Goal: Task Accomplishment & Management: Manage account settings

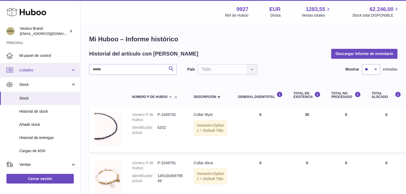
click at [38, 69] on span "Listados" at bounding box center [44, 70] width 51 height 5
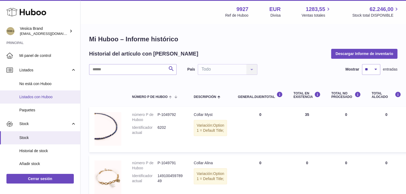
click at [38, 94] on link "Listados con Huboo" at bounding box center [40, 96] width 80 height 13
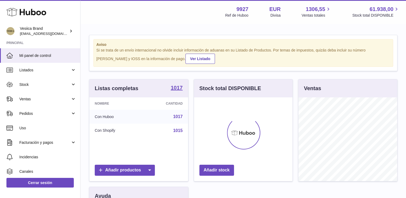
scroll to position [27, 0]
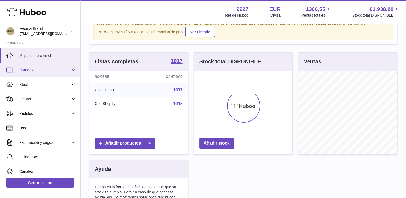
click at [36, 69] on span "Listados" at bounding box center [44, 70] width 51 height 5
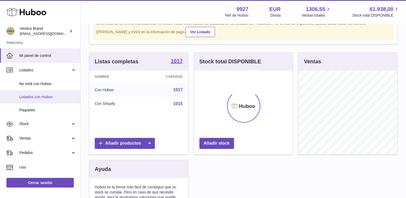
click at [42, 99] on span "Listados con Huboo" at bounding box center [47, 96] width 57 height 5
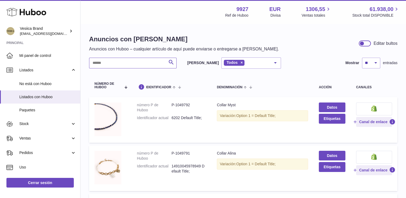
click at [119, 67] on input "text" at bounding box center [132, 63] width 87 height 11
type input "*****"
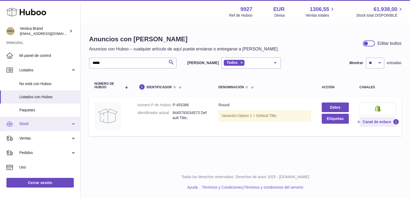
click at [31, 122] on span "Stock" at bounding box center [44, 123] width 51 height 5
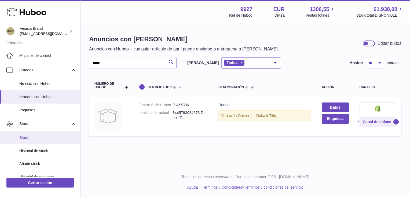
click at [30, 135] on link "Stock" at bounding box center [40, 137] width 80 height 13
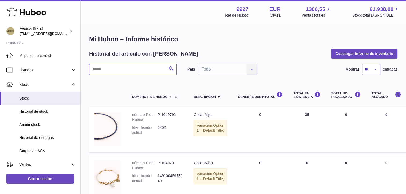
click at [135, 70] on input "text" at bounding box center [132, 69] width 87 height 11
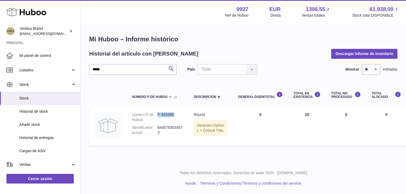
drag, startPoint x: 176, startPoint y: 115, endPoint x: 158, endPoint y: 117, distance: 18.6
click at [158, 117] on dd "P-455386" at bounding box center [169, 117] width 25 height 10
drag, startPoint x: 158, startPoint y: 117, endPoint x: 161, endPoint y: 115, distance: 4.1
copy dd "P-455386"
drag, startPoint x: 68, startPoint y: 69, endPoint x: 147, endPoint y: 68, distance: 78.6
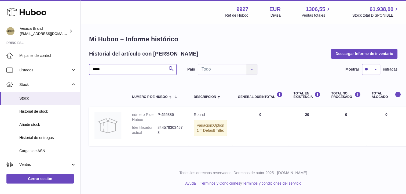
click at [57, 69] on div "Huboo Vesiica Brand logistic@vesiica.com Principal Mi panel de control Listados…" at bounding box center [203, 97] width 406 height 194
paste input "**********"
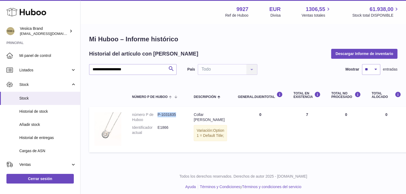
drag, startPoint x: 181, startPoint y: 113, endPoint x: 157, endPoint y: 114, distance: 23.9
click at [157, 114] on dd "P-1031835" at bounding box center [169, 117] width 25 height 10
drag, startPoint x: 157, startPoint y: 114, endPoint x: 162, endPoint y: 115, distance: 4.6
copy dd "P-1031835"
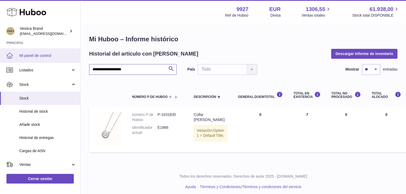
drag, startPoint x: 146, startPoint y: 71, endPoint x: 0, endPoint y: 56, distance: 147.0
click at [0, 62] on html ".st0{fill:#141414;}" at bounding box center [203, 97] width 406 height 194
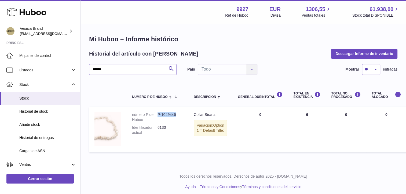
drag, startPoint x: 181, startPoint y: 113, endPoint x: 157, endPoint y: 114, distance: 23.9
click at [157, 114] on dd "P-1049446" at bounding box center [169, 117] width 25 height 10
drag, startPoint x: 157, startPoint y: 114, endPoint x: 174, endPoint y: 118, distance: 16.8
click at [173, 119] on dd "P-1049446" at bounding box center [169, 117] width 25 height 10
drag, startPoint x: 178, startPoint y: 112, endPoint x: 157, endPoint y: 114, distance: 20.4
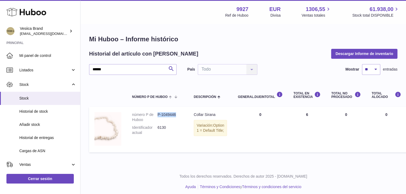
click at [157, 114] on dd "P-1049446" at bounding box center [169, 117] width 25 height 10
copy dd "P-1049446"
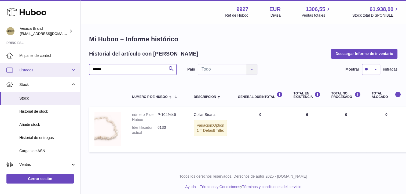
drag, startPoint x: 124, startPoint y: 66, endPoint x: 35, endPoint y: 62, distance: 89.1
click at [44, 65] on div "Huboo Vesiica Brand logistic@vesiica.com Principal Mi panel de control Listados…" at bounding box center [203, 98] width 406 height 197
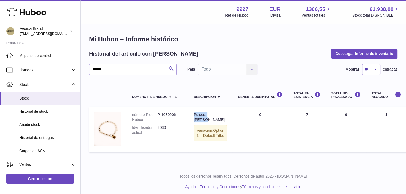
drag, startPoint x: 226, startPoint y: 114, endPoint x: 192, endPoint y: 115, distance: 33.3
click at [192, 115] on td "Descripción Pulsera Marise Variación: Option 1 = Default Title;" at bounding box center [210, 130] width 44 height 46
drag, startPoint x: 192, startPoint y: 115, endPoint x: 200, endPoint y: 115, distance: 7.2
copy div "Pulsera Marise"
drag, startPoint x: 165, startPoint y: 113, endPoint x: 157, endPoint y: 114, distance: 8.1
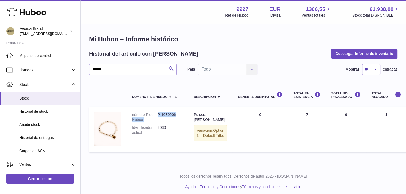
click at [157, 114] on dl "número P de Huboo P-1030906 Identificador actual 3030" at bounding box center [157, 125] width 51 height 26
drag, startPoint x: 157, startPoint y: 114, endPoint x: 177, endPoint y: 115, distance: 20.1
click at [177, 115] on dd "P-1030906" at bounding box center [169, 117] width 25 height 10
click at [177, 113] on dd "P-1030906" at bounding box center [169, 117] width 25 height 10
drag, startPoint x: 177, startPoint y: 115, endPoint x: 158, endPoint y: 114, distance: 19.0
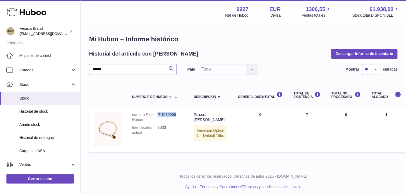
click at [158, 114] on dd "P-1030906" at bounding box center [169, 117] width 25 height 10
copy dd "P-1030906"
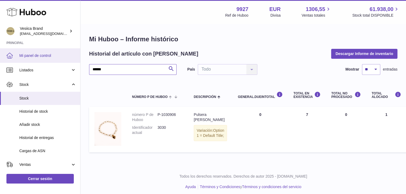
drag, startPoint x: 109, startPoint y: 69, endPoint x: 74, endPoint y: 57, distance: 37.0
click at [77, 59] on div "Huboo Vesiica Brand logistic@vesiica.com Principal Mi panel de control Listados…" at bounding box center [203, 98] width 406 height 197
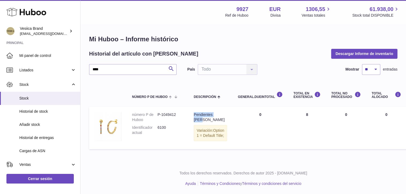
drag, startPoint x: 223, startPoint y: 113, endPoint x: 193, endPoint y: 116, distance: 29.6
click at [193, 116] on td "Descripción Pendientes Lizy Variación: Option 1 = Default Title;" at bounding box center [210, 128] width 44 height 42
drag, startPoint x: 193, startPoint y: 116, endPoint x: 197, endPoint y: 115, distance: 4.1
copy div "Pendientes Lizy"
drag, startPoint x: 179, startPoint y: 115, endPoint x: 157, endPoint y: 114, distance: 22.0
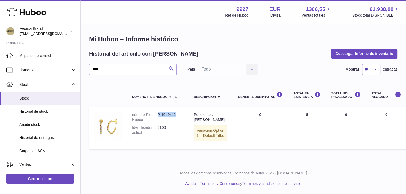
click at [157, 114] on dd "P-1049412" at bounding box center [169, 117] width 25 height 10
copy dd "P-1049412"
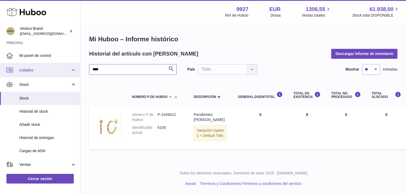
drag, startPoint x: 112, startPoint y: 71, endPoint x: 27, endPoint y: 69, distance: 84.5
click at [28, 70] on div "Huboo Vesiica Brand logistic@vesiica.com Principal Mi panel de control Listados…" at bounding box center [203, 97] width 406 height 194
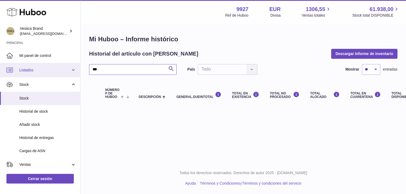
drag, startPoint x: 106, startPoint y: 69, endPoint x: 49, endPoint y: 67, distance: 56.9
click at [50, 68] on div "Huboo Vesiica Brand logistic@vesiica.com Principal Mi panel de control Listados…" at bounding box center [203, 97] width 406 height 194
type input "*****"
click at [38, 100] on span "Stock" at bounding box center [47, 98] width 57 height 5
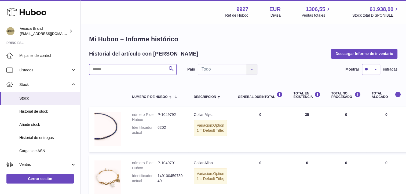
drag, startPoint x: 120, startPoint y: 68, endPoint x: 102, endPoint y: 65, distance: 18.3
click at [102, 66] on input "text" at bounding box center [132, 69] width 87 height 11
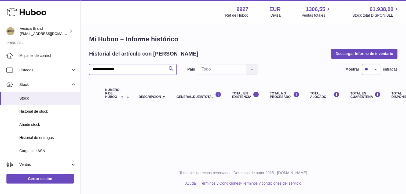
scroll to position [4, 0]
type input "**********"
click at [32, 72] on span "Listados" at bounding box center [44, 70] width 51 height 5
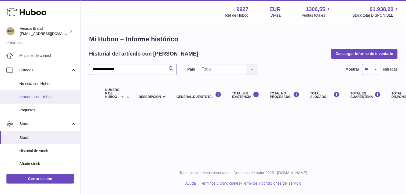
click at [39, 95] on span "Listados con Huboo" at bounding box center [47, 96] width 57 height 5
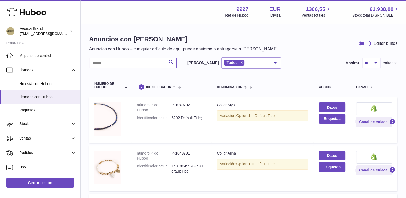
click at [115, 60] on input "text" at bounding box center [132, 63] width 87 height 11
type input "*****"
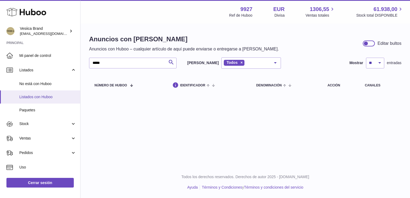
click at [42, 95] on span "Listados con Huboo" at bounding box center [47, 96] width 57 height 5
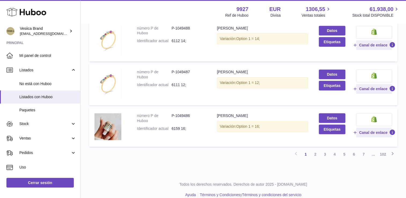
scroll to position [413, 0]
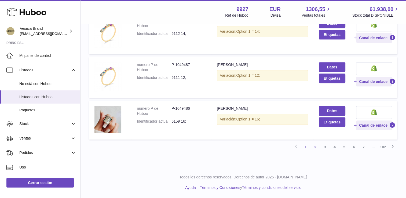
click at [313, 147] on link "2" at bounding box center [315, 147] width 10 height 10
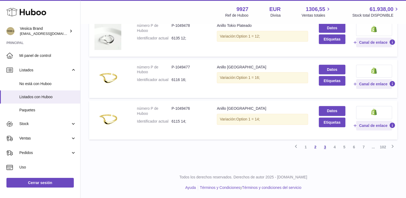
click at [323, 148] on link "3" at bounding box center [325, 147] width 10 height 10
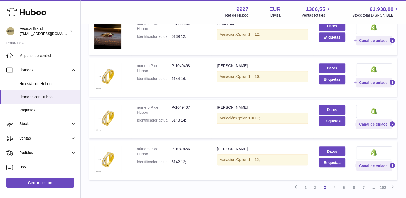
scroll to position [409, 0]
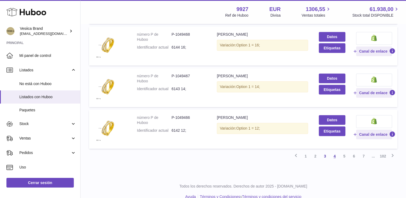
click at [331, 157] on link "4" at bounding box center [335, 156] width 10 height 10
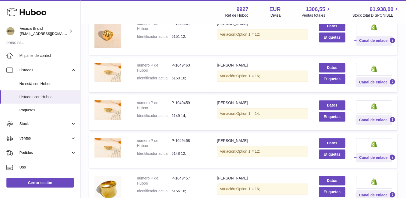
scroll to position [363, 0]
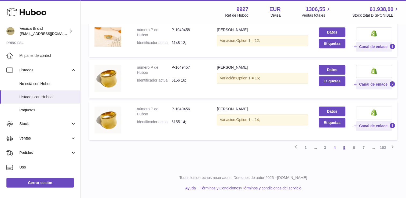
click at [344, 149] on link "5" at bounding box center [344, 148] width 10 height 10
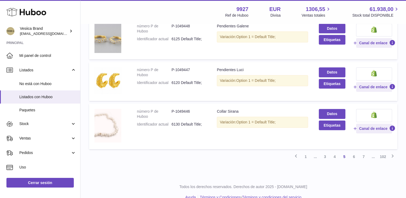
scroll to position [415, 0]
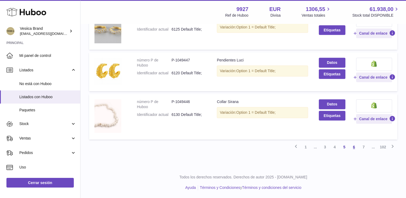
click at [353, 147] on link "6" at bounding box center [354, 147] width 10 height 10
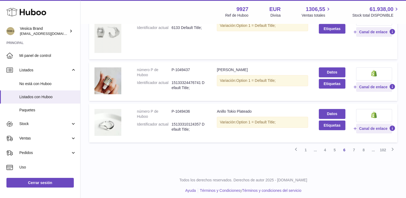
scroll to position [411, 0]
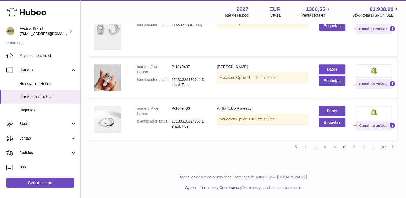
click at [353, 148] on link "7" at bounding box center [354, 147] width 10 height 10
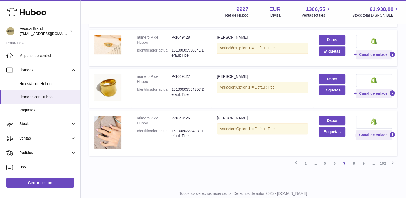
scroll to position [393, 0]
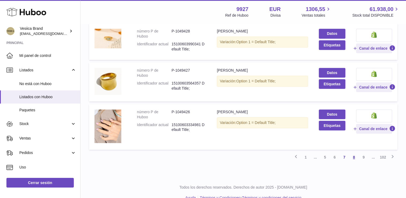
click at [353, 158] on link "8" at bounding box center [354, 157] width 10 height 10
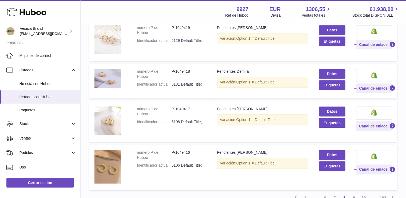
scroll to position [390, 0]
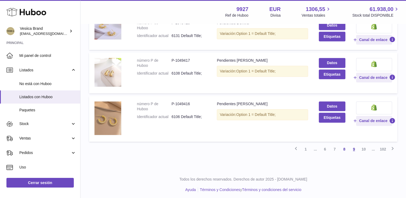
click at [353, 149] on link "9" at bounding box center [354, 149] width 10 height 10
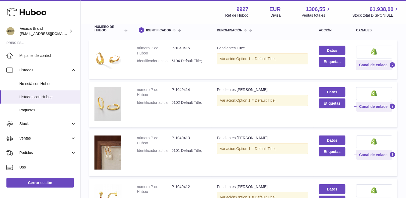
scroll to position [80, 0]
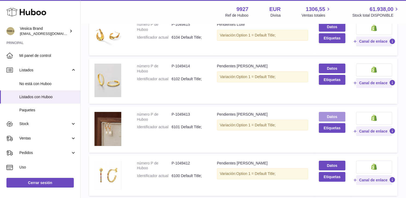
click at [330, 118] on link "Datos" at bounding box center [332, 117] width 27 height 10
drag, startPoint x: 179, startPoint y: 114, endPoint x: 172, endPoint y: 114, distance: 7.0
click at [172, 114] on dd "P-1049413" at bounding box center [188, 117] width 35 height 10
copy dd "P-1049413"
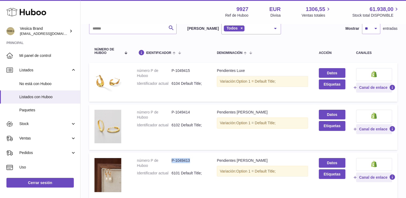
scroll to position [0, 0]
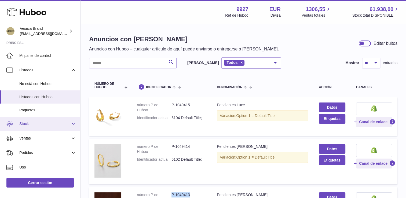
click at [24, 122] on span "Stock" at bounding box center [44, 123] width 51 height 5
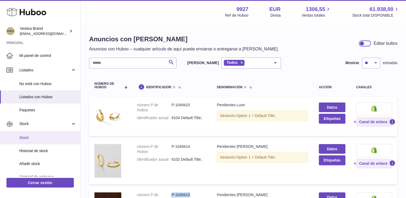
click at [31, 134] on link "Stock" at bounding box center [40, 137] width 80 height 13
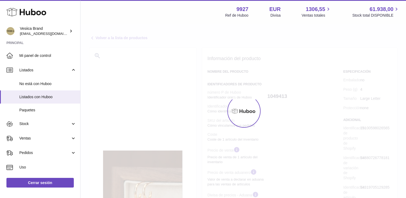
select select "***"
select select "****"
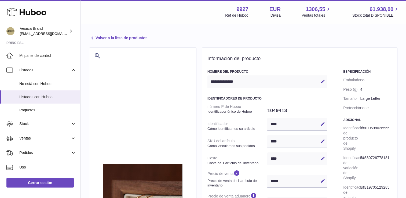
click at [325, 81] on button "Editar" at bounding box center [322, 81] width 9 height 9
click at [323, 81] on icon at bounding box center [322, 81] width 5 height 5
type input "**********"
click at [321, 79] on icon at bounding box center [322, 81] width 5 height 5
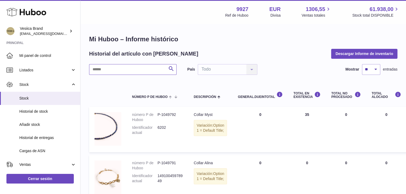
click at [122, 67] on input "text" at bounding box center [132, 69] width 87 height 11
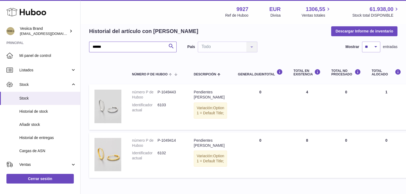
scroll to position [54, 0]
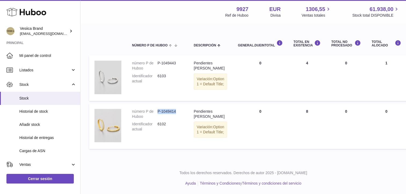
drag, startPoint x: 171, startPoint y: 115, endPoint x: 159, endPoint y: 116, distance: 12.7
click at [159, 116] on dd "P-1049414" at bounding box center [169, 114] width 25 height 10
drag, startPoint x: 159, startPoint y: 116, endPoint x: 162, endPoint y: 116, distance: 3.5
copy dd "P-1049414"
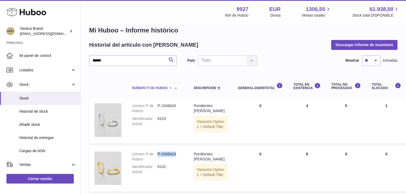
scroll to position [0, 0]
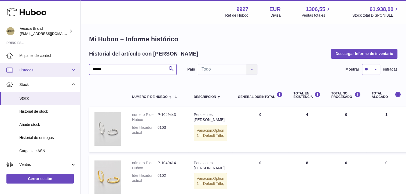
drag, startPoint x: 28, startPoint y: 66, endPoint x: 22, endPoint y: 64, distance: 6.4
click at [25, 65] on div "Huboo Vesiica Brand logistic@vesiica.com Principal Mi panel de control Listados…" at bounding box center [203, 122] width 406 height 245
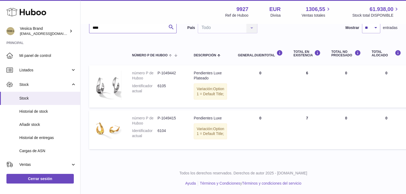
scroll to position [54, 0]
drag, startPoint x: 179, startPoint y: 110, endPoint x: 158, endPoint y: 110, distance: 21.5
click at [158, 110] on td "número P de Huboo P-1049415 Identificador actual 6104" at bounding box center [158, 129] width 62 height 39
drag, startPoint x: 158, startPoint y: 110, endPoint x: 162, endPoint y: 111, distance: 4.6
copy dd "P-1049415"
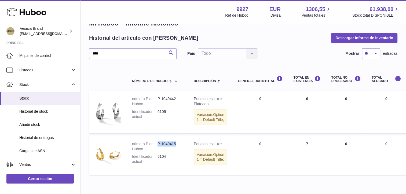
scroll to position [0, 0]
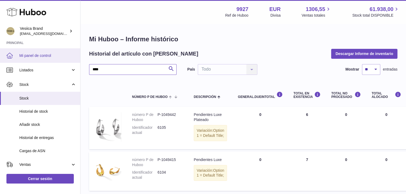
drag, startPoint x: 120, startPoint y: 67, endPoint x: 48, endPoint y: 61, distance: 72.4
click at [49, 63] on div "Huboo Vesiica Brand logistic@vesiica.com Principal Mi panel de control Listados…" at bounding box center [203, 118] width 406 height 236
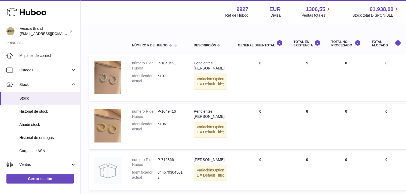
scroll to position [54, 0]
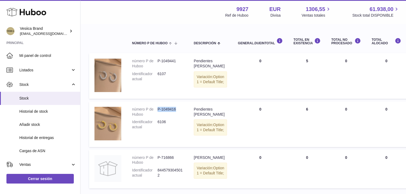
drag, startPoint x: 167, startPoint y: 110, endPoint x: 158, endPoint y: 112, distance: 9.0
click at [158, 112] on dd "P-1049416" at bounding box center [169, 112] width 25 height 10
drag, startPoint x: 158, startPoint y: 112, endPoint x: 162, endPoint y: 111, distance: 4.3
copy dd "P-1049416"
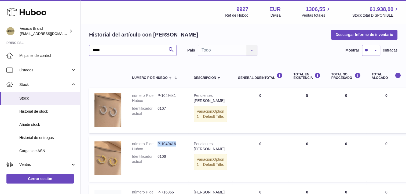
scroll to position [0, 0]
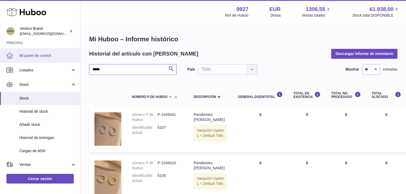
drag, startPoint x: 139, startPoint y: 70, endPoint x: 38, endPoint y: 60, distance: 101.1
click at [46, 62] on div "Huboo Vesiica Brand logistic@vesiica.com Principal Mi panel de control Listados…" at bounding box center [203, 143] width 406 height 287
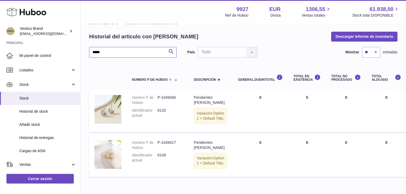
scroll to position [27, 0]
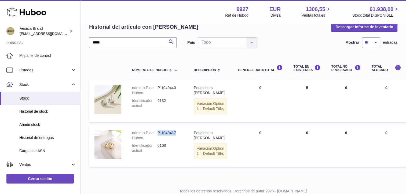
drag, startPoint x: 177, startPoint y: 137, endPoint x: 157, endPoint y: 138, distance: 19.6
click at [157, 138] on dd "P-1049417" at bounding box center [169, 135] width 25 height 10
drag, startPoint x: 157, startPoint y: 138, endPoint x: 162, endPoint y: 137, distance: 4.9
copy dd "P-1049417"
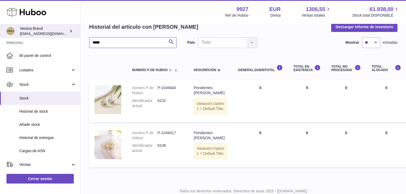
drag, startPoint x: 55, startPoint y: 40, endPoint x: 0, endPoint y: 35, distance: 54.9
click at [0, 35] on html ".st0{fill:#141414;}" at bounding box center [203, 70] width 406 height 194
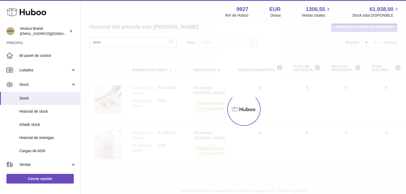
scroll to position [5, 0]
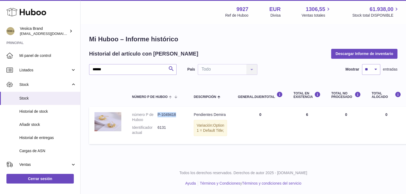
drag, startPoint x: 178, startPoint y: 109, endPoint x: 159, endPoint y: 109, distance: 19.6
click at [159, 112] on dd "P-1049418" at bounding box center [169, 117] width 25 height 10
drag, startPoint x: 159, startPoint y: 109, endPoint x: 161, endPoint y: 109, distance: 3.0
copy dd "P-1049418"
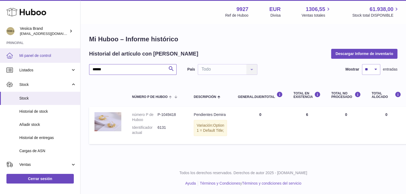
drag, startPoint x: 102, startPoint y: 63, endPoint x: 37, endPoint y: 59, distance: 64.8
click at [40, 60] on div "Huboo Vesiica Brand logistic@vesiica.com Principal Mi panel de control Listados…" at bounding box center [203, 97] width 406 height 194
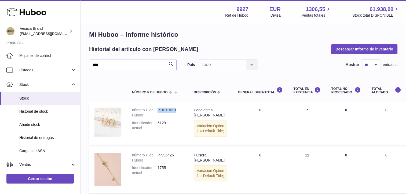
drag, startPoint x: 180, startPoint y: 108, endPoint x: 158, endPoint y: 109, distance: 21.7
click at [158, 109] on dd "P-1049419" at bounding box center [169, 113] width 25 height 10
drag, startPoint x: 158, startPoint y: 109, endPoint x: 167, endPoint y: 109, distance: 8.6
copy dd "P-1049419"
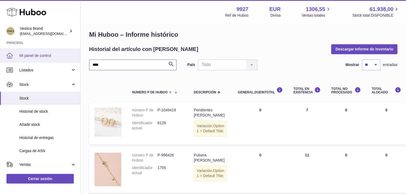
drag, startPoint x: 130, startPoint y: 65, endPoint x: 25, endPoint y: 60, distance: 105.5
click at [25, 60] on div "Huboo Vesiica Brand logistic@vesiica.com Principal Mi panel de control Listados…" at bounding box center [203, 116] width 406 height 242
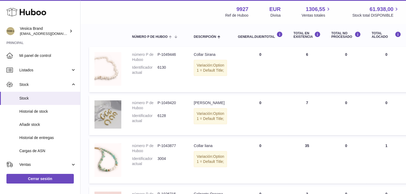
scroll to position [85, 0]
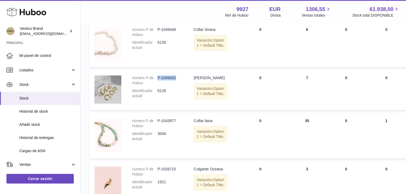
drag, startPoint x: 176, startPoint y: 77, endPoint x: 157, endPoint y: 78, distance: 19.1
click at [157, 78] on dd "P-1049420" at bounding box center [169, 80] width 25 height 10
drag, startPoint x: 157, startPoint y: 78, endPoint x: 165, endPoint y: 78, distance: 7.8
copy dd "P-1049420"
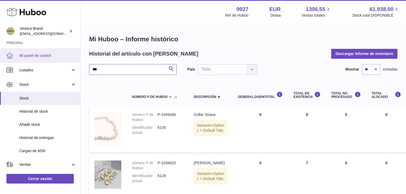
drag, startPoint x: 139, startPoint y: 70, endPoint x: 17, endPoint y: 62, distance: 121.5
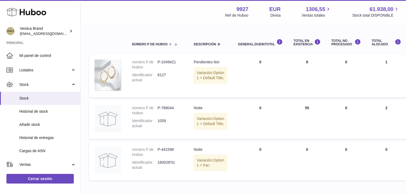
scroll to position [54, 0]
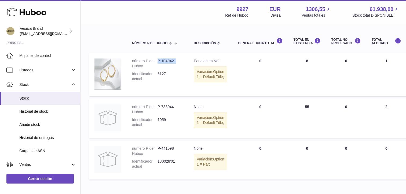
drag, startPoint x: 180, startPoint y: 60, endPoint x: 157, endPoint y: 59, distance: 22.3
click at [157, 59] on dd "P-1049421" at bounding box center [169, 63] width 25 height 10
copy dd "P-1049421"
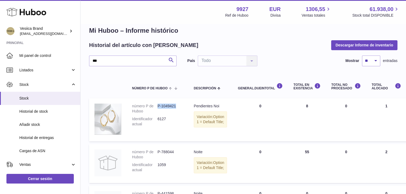
scroll to position [0, 0]
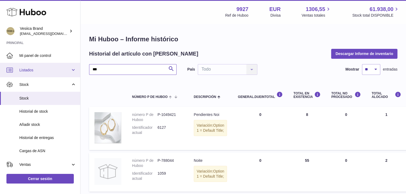
click at [36, 68] on div "Huboo Vesiica Brand logistic@vesiica.com Principal Mi panel de control Listados…" at bounding box center [203, 139] width 406 height 278
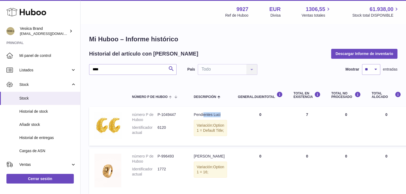
drag, startPoint x: 223, startPoint y: 114, endPoint x: 203, endPoint y: 115, distance: 19.6
click at [203, 115] on td "Descripción Pendientes Luci Variación: Option 1 = Default Title;" at bounding box center [210, 126] width 44 height 39
drag, startPoint x: 203, startPoint y: 115, endPoint x: 158, endPoint y: 114, distance: 44.8
click at [158, 114] on dd "P-1049447" at bounding box center [169, 117] width 25 height 10
copy dd "P-1049447"
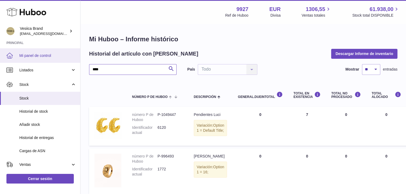
drag, startPoint x: 115, startPoint y: 69, endPoint x: 32, endPoint y: 61, distance: 83.8
click at [32, 61] on div "Huboo Vesiica Brand logistic@vesiica.com Principal Mi panel de control Listados…" at bounding box center [203, 188] width 406 height 377
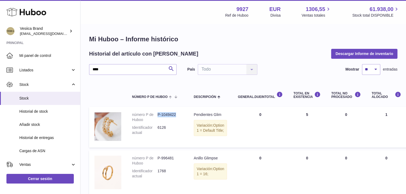
drag, startPoint x: 176, startPoint y: 116, endPoint x: 158, endPoint y: 114, distance: 18.6
click at [158, 114] on dd "P-1049422" at bounding box center [169, 117] width 25 height 10
copy dd "P-1049422"
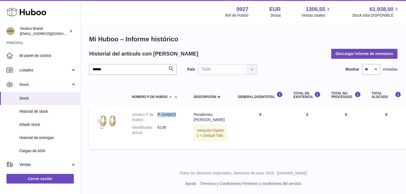
drag, startPoint x: 179, startPoint y: 114, endPoint x: 157, endPoint y: 115, distance: 22.0
click at [157, 115] on dd "P-1049423" at bounding box center [169, 117] width 25 height 10
drag, startPoint x: 157, startPoint y: 115, endPoint x: 167, endPoint y: 115, distance: 9.7
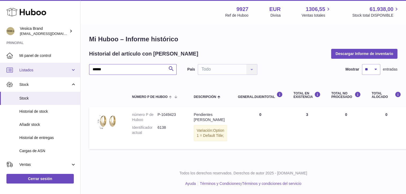
click at [12, 70] on div "Huboo Vesiica Brand logistic@vesiica.com Principal Mi panel de control Listados…" at bounding box center [203, 97] width 406 height 194
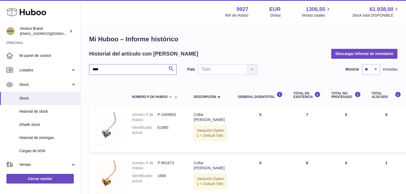
drag, startPoint x: 127, startPoint y: 68, endPoint x: 121, endPoint y: 69, distance: 5.9
click at [85, 68] on div "Mi Huboo – Informe histórico Historial del artículo con Huboo Descargar Informe…" at bounding box center [242, 119] width 325 height 190
paste input "text"
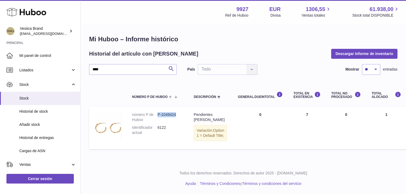
drag, startPoint x: 177, startPoint y: 113, endPoint x: 158, endPoint y: 114, distance: 18.8
click at [158, 114] on dd "P-1049424" at bounding box center [169, 117] width 25 height 10
drag, startPoint x: 158, startPoint y: 114, endPoint x: 163, endPoint y: 114, distance: 5.1
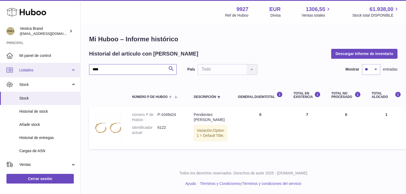
drag, startPoint x: 111, startPoint y: 68, endPoint x: 41, endPoint y: 63, distance: 70.0
click at [41, 63] on div "Huboo Vesiica Brand logistic@vesiica.com Principal Mi panel de control Listados…" at bounding box center [203, 97] width 406 height 194
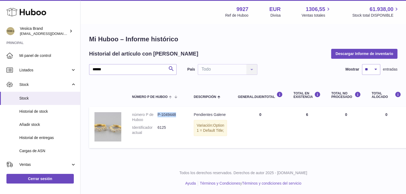
drag, startPoint x: 175, startPoint y: 112, endPoint x: 158, endPoint y: 115, distance: 17.3
click at [158, 115] on dd "P-1049448" at bounding box center [169, 117] width 25 height 10
drag, startPoint x: 158, startPoint y: 115, endPoint x: 164, endPoint y: 116, distance: 6.2
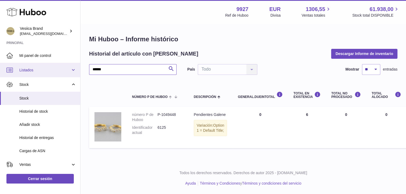
drag, startPoint x: 117, startPoint y: 69, endPoint x: 30, endPoint y: 68, distance: 87.4
click at [33, 68] on div "Huboo Vesiica Brand logistic@vesiica.com Principal Mi panel de control Listados…" at bounding box center [203, 97] width 406 height 194
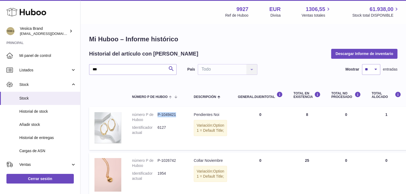
drag, startPoint x: 180, startPoint y: 113, endPoint x: 158, endPoint y: 114, distance: 22.0
click at [158, 114] on dd "P-1049421" at bounding box center [169, 117] width 25 height 10
drag, startPoint x: 158, startPoint y: 114, endPoint x: 163, endPoint y: 114, distance: 4.8
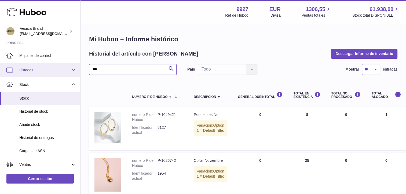
drag, startPoint x: 110, startPoint y: 68, endPoint x: 30, endPoint y: 65, distance: 80.3
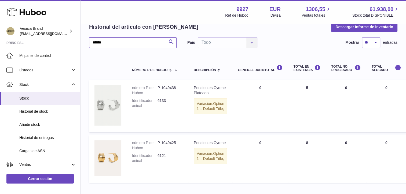
scroll to position [54, 0]
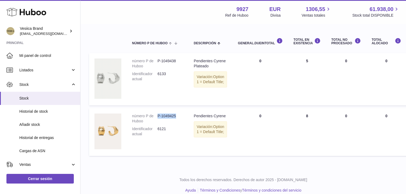
drag, startPoint x: 168, startPoint y: 115, endPoint x: 157, endPoint y: 116, distance: 10.7
click at [157, 116] on dd "P-1049425" at bounding box center [169, 118] width 25 height 10
drag, startPoint x: 157, startPoint y: 116, endPoint x: 162, endPoint y: 116, distance: 4.8
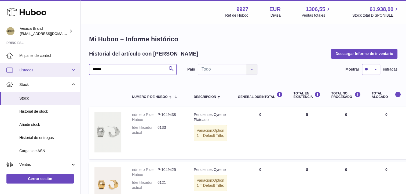
drag, startPoint x: 124, startPoint y: 69, endPoint x: 50, endPoint y: 67, distance: 74.3
click at [54, 68] on div "Huboo Vesiica Brand logistic@vesiica.com Principal Mi panel de control Listados…" at bounding box center [203, 127] width 406 height 255
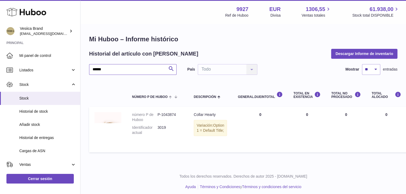
type input "******"
click at [36, 97] on span "Stock" at bounding box center [47, 98] width 57 height 5
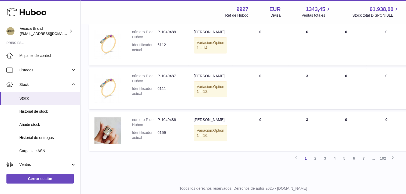
scroll to position [443, 0]
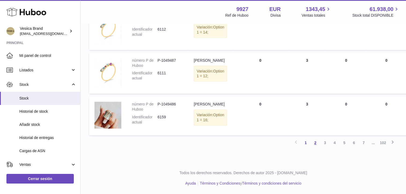
click at [314, 144] on link "2" at bounding box center [315, 143] width 10 height 10
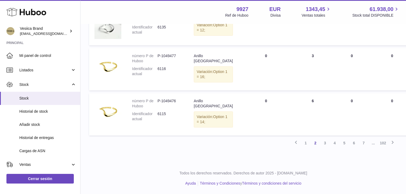
scroll to position [453, 0]
click at [323, 148] on link "3" at bounding box center [325, 143] width 10 height 10
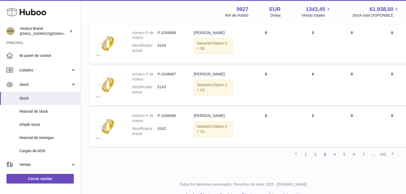
scroll to position [453, 0]
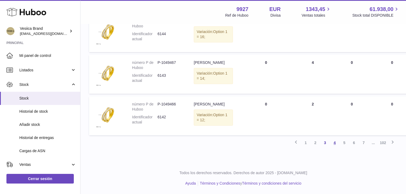
click at [332, 143] on link "4" at bounding box center [335, 143] width 10 height 10
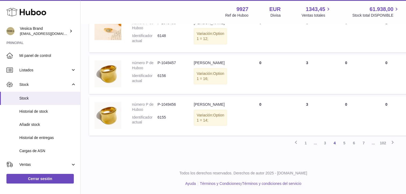
scroll to position [416, 0]
click at [342, 142] on link "5" at bounding box center [344, 143] width 10 height 10
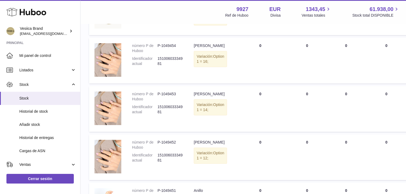
scroll to position [105, 0]
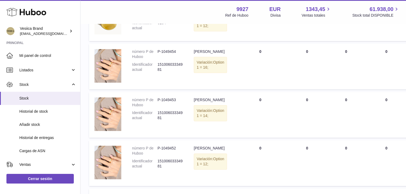
click at [177, 100] on dd "P-1049453" at bounding box center [169, 102] width 25 height 10
drag, startPoint x: 182, startPoint y: 103, endPoint x: 157, endPoint y: 103, distance: 25.0
click at [157, 103] on dd "P-1049453" at bounding box center [169, 102] width 25 height 10
drag, startPoint x: 157, startPoint y: 103, endPoint x: 167, endPoint y: 103, distance: 9.9
copy dd "P-1049453"
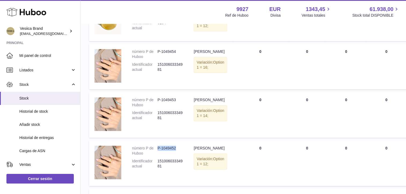
drag, startPoint x: 181, startPoint y: 150, endPoint x: 158, endPoint y: 149, distance: 23.1
click at [158, 149] on dd "P-1049452" at bounding box center [169, 151] width 25 height 10
drag, startPoint x: 158, startPoint y: 149, endPoint x: 163, endPoint y: 149, distance: 4.8
copy dd "P-1049452"
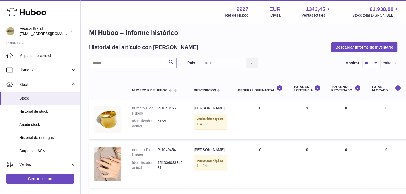
scroll to position [0, 0]
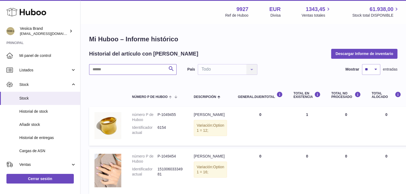
click at [115, 71] on input "text" at bounding box center [132, 69] width 87 height 11
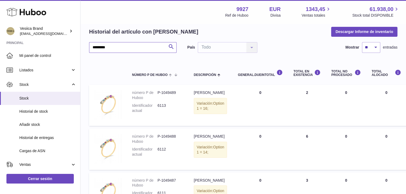
scroll to position [54, 0]
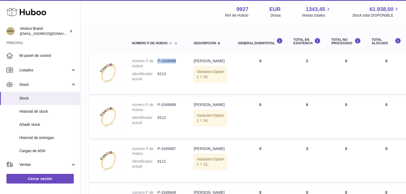
drag, startPoint x: 176, startPoint y: 60, endPoint x: 159, endPoint y: 60, distance: 18.0
click at [159, 60] on dd "P-1049489" at bounding box center [169, 63] width 25 height 10
click at [177, 151] on dd "P-1049487" at bounding box center [169, 151] width 25 height 10
drag, startPoint x: 179, startPoint y: 150, endPoint x: 157, endPoint y: 151, distance: 22.0
click at [157, 151] on dd "P-1049487" at bounding box center [169, 151] width 25 height 10
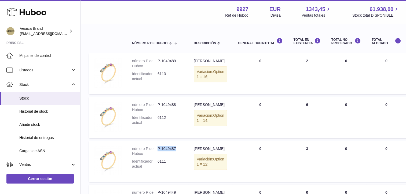
drag, startPoint x: 157, startPoint y: 151, endPoint x: 164, endPoint y: 151, distance: 6.4
copy dd "P-1049487"
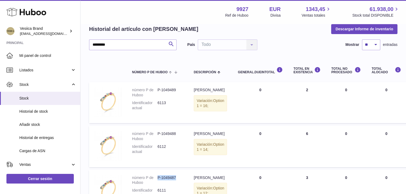
scroll to position [0, 0]
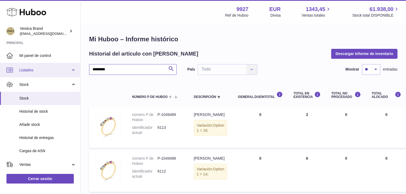
drag, startPoint x: 114, startPoint y: 68, endPoint x: 25, endPoint y: 63, distance: 88.9
click at [42, 65] on div "Huboo Vesiica Brand logistic@vesiica.com Principal Mi panel de control Listados…" at bounding box center [203, 162] width 406 height 324
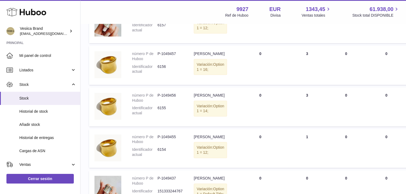
scroll to position [215, 0]
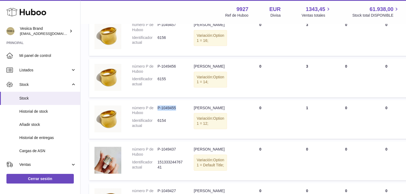
drag, startPoint x: 178, startPoint y: 138, endPoint x: 158, endPoint y: 138, distance: 20.4
click at [158, 116] on dd "P-1049455" at bounding box center [169, 110] width 25 height 10
drag, startPoint x: 158, startPoint y: 138, endPoint x: 161, endPoint y: 138, distance: 3.2
copy dd "P-1049455"
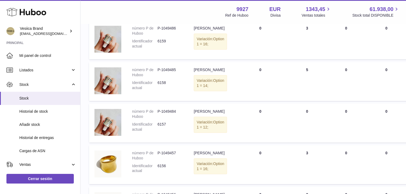
scroll to position [38, 0]
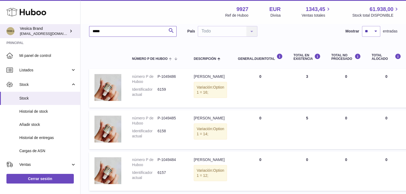
drag, startPoint x: 112, startPoint y: 31, endPoint x: 32, endPoint y: 26, distance: 80.1
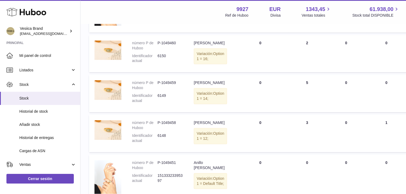
scroll to position [226, 0]
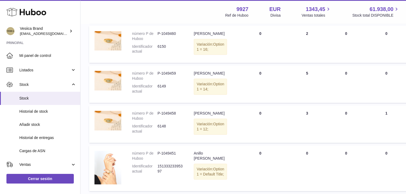
type input "******"
drag, startPoint x: 177, startPoint y: 127, endPoint x: 158, endPoint y: 128, distance: 19.6
click at [158, 121] on dd "P-1049458" at bounding box center [169, 116] width 25 height 10
drag, startPoint x: 158, startPoint y: 128, endPoint x: 162, endPoint y: 127, distance: 4.4
copy dd "P-1049458"
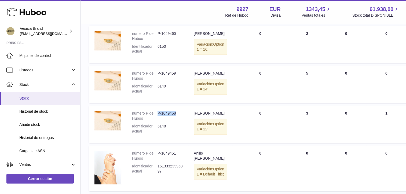
click at [38, 99] on span "Stock" at bounding box center [47, 98] width 57 height 5
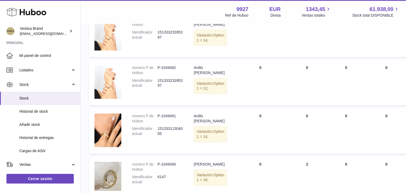
scroll to position [443, 0]
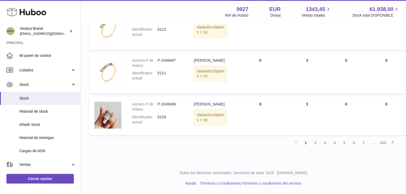
click at [314, 145] on link "2" at bounding box center [315, 143] width 10 height 10
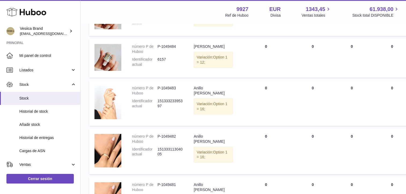
scroll to position [117, 0]
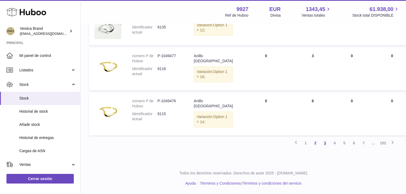
click at [324, 143] on link "3" at bounding box center [325, 143] width 10 height 10
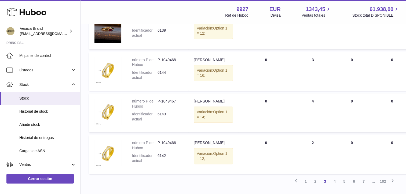
scroll to position [453, 0]
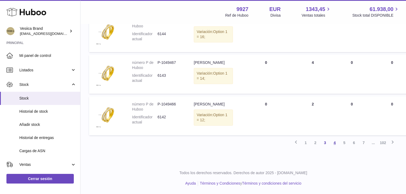
click at [334, 142] on link "4" at bounding box center [335, 143] width 10 height 10
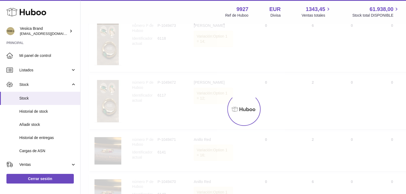
scroll to position [24, 0]
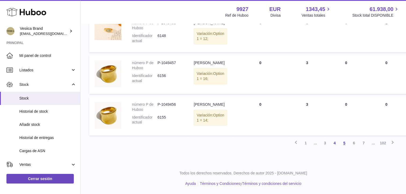
click at [344, 143] on link "5" at bounding box center [344, 143] width 10 height 10
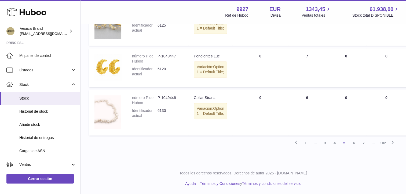
scroll to position [434, 0]
click at [352, 148] on link "6" at bounding box center [354, 143] width 10 height 10
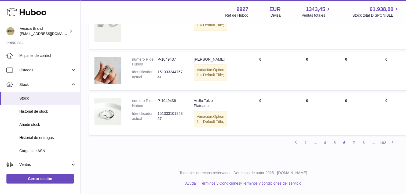
scroll to position [451, 0]
click at [351, 148] on link "7" at bounding box center [354, 143] width 10 height 10
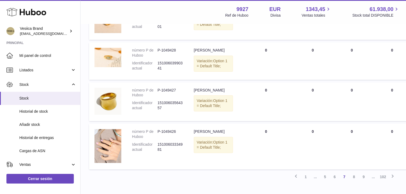
scroll to position [439, 0]
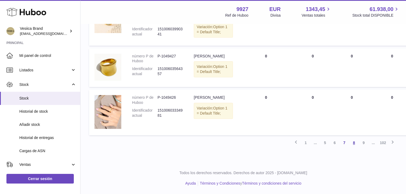
click at [352, 142] on link "8" at bounding box center [354, 143] width 10 height 10
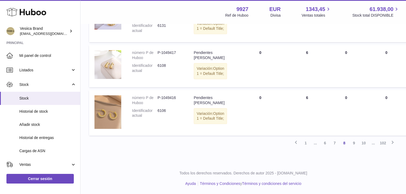
scroll to position [458, 0]
click at [354, 144] on link "9" at bounding box center [354, 143] width 10 height 10
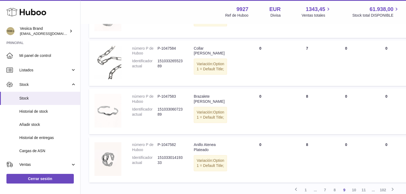
scroll to position [467, 0]
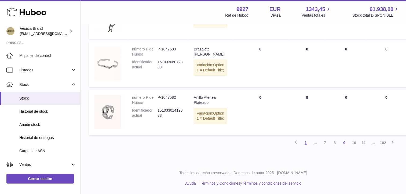
click at [305, 144] on link "1" at bounding box center [306, 143] width 10 height 10
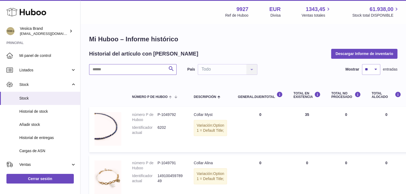
click at [128, 70] on input "text" at bounding box center [132, 69] width 87 height 11
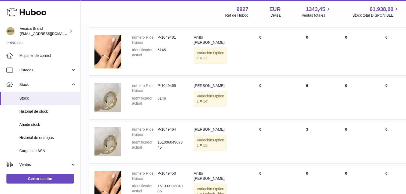
scroll to position [226, 0]
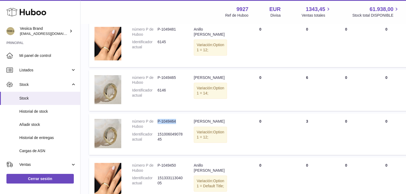
drag, startPoint x: 179, startPoint y: 124, endPoint x: 158, endPoint y: 126, distance: 21.3
click at [158, 126] on td "número P de Huboo P-1049464 Identificador actual 15100604907845" at bounding box center [158, 133] width 62 height 41
copy dd "P-1049464"
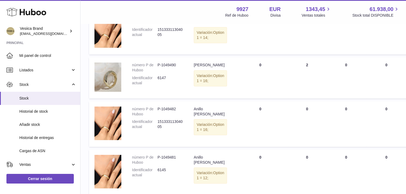
scroll to position [92, 0]
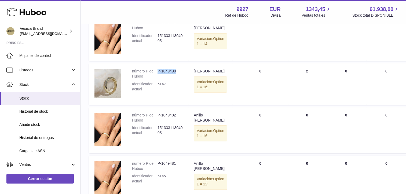
drag, startPoint x: 175, startPoint y: 72, endPoint x: 158, endPoint y: 71, distance: 16.4
click at [158, 71] on dd "P-1049490" at bounding box center [169, 74] width 25 height 10
drag, startPoint x: 158, startPoint y: 71, endPoint x: 162, endPoint y: 72, distance: 3.9
copy dd "P-1049490"
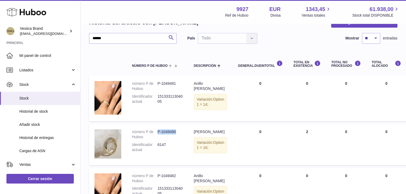
scroll to position [0, 0]
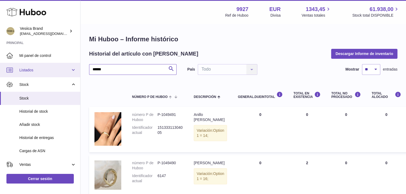
drag, startPoint x: 118, startPoint y: 69, endPoint x: 21, endPoint y: 69, distance: 96.6
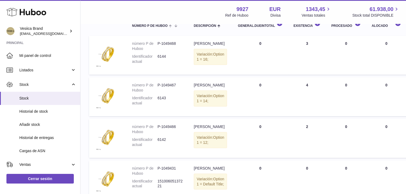
scroll to position [80, 0]
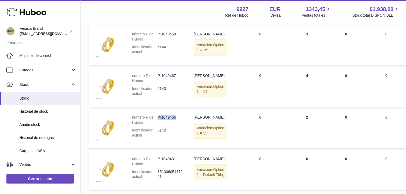
drag, startPoint x: 179, startPoint y: 122, endPoint x: 157, endPoint y: 125, distance: 21.6
click at [157, 125] on dd "P-1049466" at bounding box center [169, 120] width 25 height 10
drag, startPoint x: 157, startPoint y: 125, endPoint x: 172, endPoint y: 124, distance: 14.5
copy dd "P-1049466"
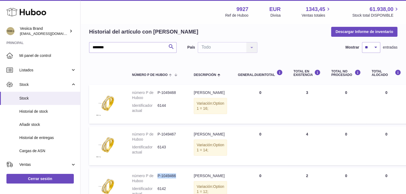
scroll to position [0, 0]
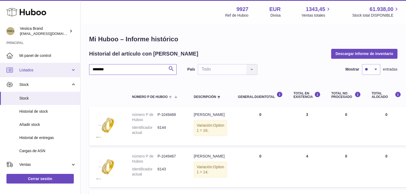
drag, startPoint x: 89, startPoint y: 68, endPoint x: 11, endPoint y: 67, distance: 78.1
click at [17, 69] on div "Huboo Vesiica Brand logistic@vesiica.com Principal Mi panel de control Listados…" at bounding box center [203, 157] width 406 height 315
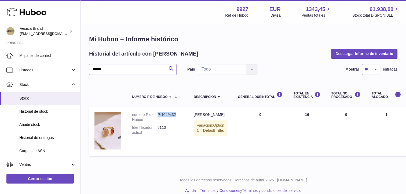
drag, startPoint x: 170, startPoint y: 114, endPoint x: 157, endPoint y: 114, distance: 12.6
click at [157, 114] on dd "P-1049432" at bounding box center [169, 117] width 25 height 10
drag, startPoint x: 157, startPoint y: 114, endPoint x: 166, endPoint y: 115, distance: 8.7
copy dd "P-1049432"
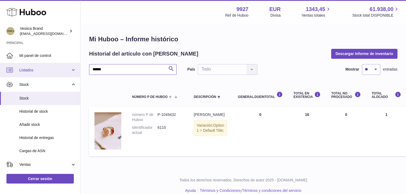
drag, startPoint x: 66, startPoint y: 64, endPoint x: 10, endPoint y: 64, distance: 56.1
click at [21, 64] on div "Huboo Vesiica Brand logistic@vesiica.com Principal Mi panel de control Listados…" at bounding box center [203, 100] width 406 height 201
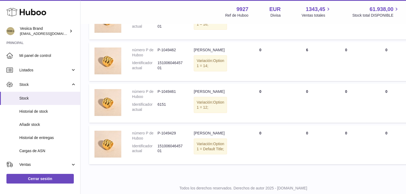
scroll to position [107, 0]
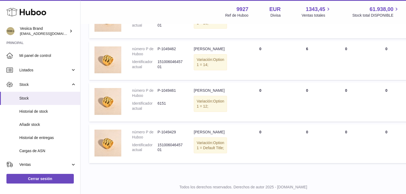
type input "******"
drag, startPoint x: 180, startPoint y: 96, endPoint x: 157, endPoint y: 97, distance: 22.8
click at [157, 97] on dd "P-1049461" at bounding box center [169, 93] width 25 height 10
drag, startPoint x: 157, startPoint y: 97, endPoint x: 162, endPoint y: 97, distance: 4.6
copy dd "P-1049461"
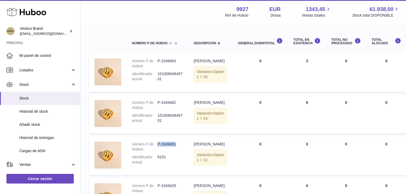
scroll to position [0, 0]
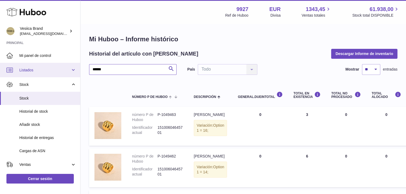
drag, startPoint x: 125, startPoint y: 68, endPoint x: 0, endPoint y: 69, distance: 125.0
click at [0, 69] on html ".st0{fill:#141414;}" at bounding box center [203, 97] width 406 height 194
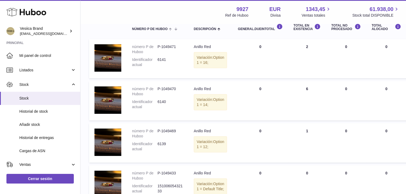
scroll to position [80, 0]
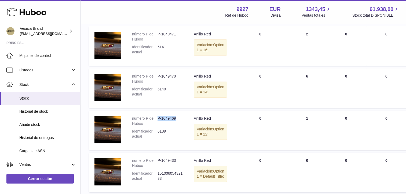
drag, startPoint x: 179, startPoint y: 122, endPoint x: 158, endPoint y: 124, distance: 21.6
click at [158, 124] on dd "P-1049469" at bounding box center [169, 121] width 25 height 10
copy dd "P-1049469"
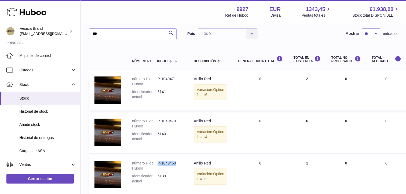
scroll to position [0, 0]
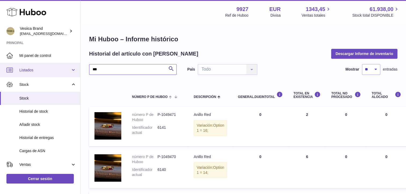
drag, startPoint x: 118, startPoint y: 70, endPoint x: 29, endPoint y: 65, distance: 89.5
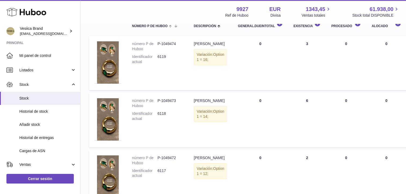
scroll to position [80, 0]
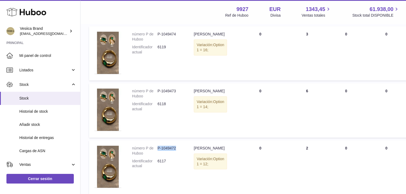
drag, startPoint x: 177, startPoint y: 149, endPoint x: 158, endPoint y: 149, distance: 19.3
click at [158, 149] on dd "P-1049472" at bounding box center [169, 151] width 25 height 10
drag, startPoint x: 158, startPoint y: 149, endPoint x: 163, endPoint y: 147, distance: 5.8
copy dd "P-1049472"
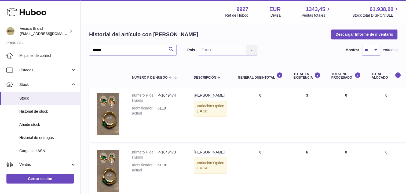
scroll to position [0, 0]
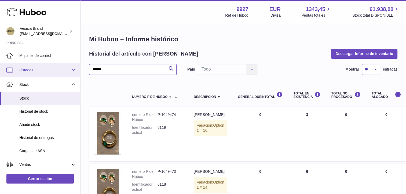
drag, startPoint x: 107, startPoint y: 70, endPoint x: 56, endPoint y: 68, distance: 51.3
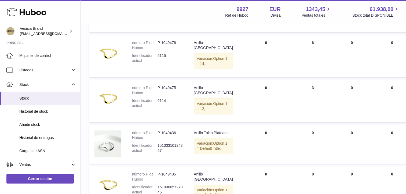
scroll to position [215, 0]
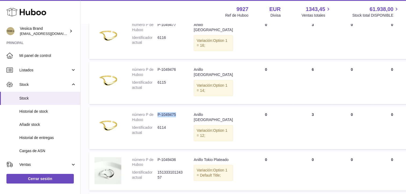
drag, startPoint x: 178, startPoint y: 139, endPoint x: 157, endPoint y: 138, distance: 20.7
click at [157, 122] on dd "P-1049475" at bounding box center [169, 117] width 25 height 10
drag, startPoint x: 157, startPoint y: 138, endPoint x: 163, endPoint y: 138, distance: 5.1
copy dd "P-1049475"
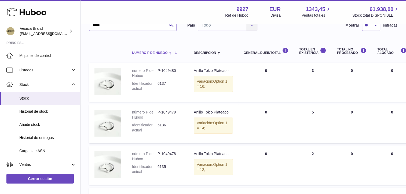
scroll to position [0, 0]
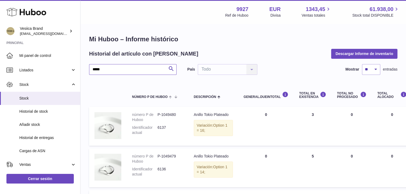
drag, startPoint x: 118, startPoint y: 69, endPoint x: 148, endPoint y: 67, distance: 30.1
paste input "**********"
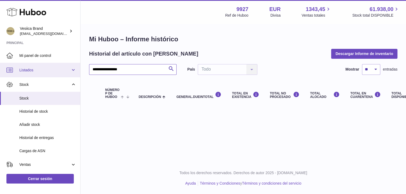
drag, startPoint x: 92, startPoint y: 69, endPoint x: 73, endPoint y: 69, distance: 19.0
click at [74, 69] on div "**********" at bounding box center [203, 97] width 406 height 194
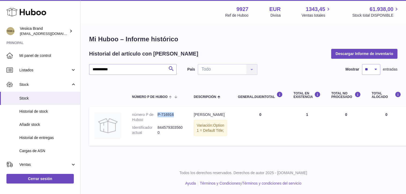
drag, startPoint x: 178, startPoint y: 113, endPoint x: 158, endPoint y: 114, distance: 19.9
click at [158, 114] on dd "P-716916" at bounding box center [169, 117] width 25 height 10
drag, startPoint x: 158, startPoint y: 114, endPoint x: 162, endPoint y: 115, distance: 4.4
copy dd "P-716916"
click at [119, 69] on input "**********" at bounding box center [132, 69] width 87 height 11
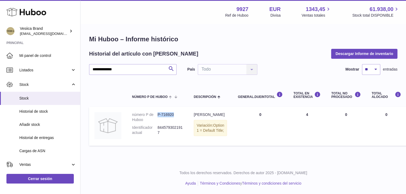
drag, startPoint x: 178, startPoint y: 114, endPoint x: 158, endPoint y: 114, distance: 19.8
click at [158, 114] on dd "P-716920" at bounding box center [169, 117] width 25 height 10
drag, startPoint x: 158, startPoint y: 114, endPoint x: 164, endPoint y: 114, distance: 6.4
copy dd "P-716920"
drag, startPoint x: 126, startPoint y: 72, endPoint x: 81, endPoint y: 71, distance: 45.1
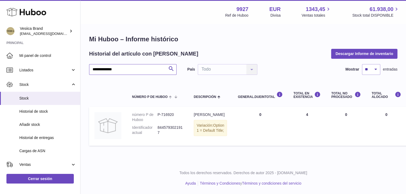
click at [79, 71] on div "**********" at bounding box center [203, 97] width 406 height 194
paste input "*********"
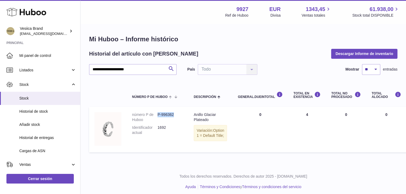
drag, startPoint x: 172, startPoint y: 114, endPoint x: 159, endPoint y: 115, distance: 14.0
click at [159, 115] on dd "P-996362" at bounding box center [169, 117] width 25 height 10
drag, startPoint x: 159, startPoint y: 115, endPoint x: 164, endPoint y: 115, distance: 5.1
drag, startPoint x: 109, startPoint y: 69, endPoint x: 66, endPoint y: 69, distance: 42.9
click at [56, 68] on div "**********" at bounding box center [203, 98] width 406 height 197
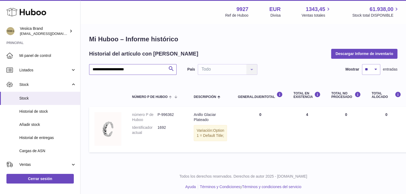
paste input "text"
drag, startPoint x: 164, startPoint y: 115, endPoint x: 158, endPoint y: 115, distance: 6.2
click at [158, 115] on dd "P-996391" at bounding box center [169, 117] width 25 height 10
drag, startPoint x: 158, startPoint y: 115, endPoint x: 163, endPoint y: 114, distance: 4.8
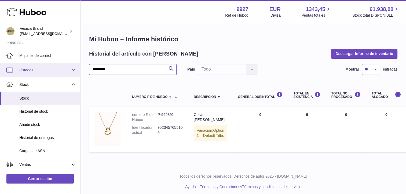
drag, startPoint x: 96, startPoint y: 71, endPoint x: 69, endPoint y: 71, distance: 27.1
click at [68, 71] on div "Huboo Vesiica Brand logistic@vesiica.com Principal Mi panel de control Listados…" at bounding box center [203, 98] width 406 height 197
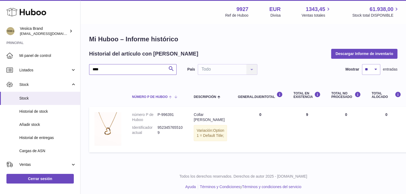
scroll to position [4, 0]
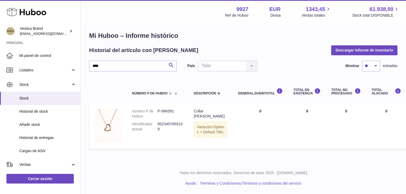
click at [111, 149] on table "número P de Huboo Descripción general.dueInTotal Total en EXISTENCIA Total NO P…" at bounding box center [357, 114] width 537 height 75
drag, startPoint x: 119, startPoint y: 66, endPoint x: 55, endPoint y: 67, distance: 63.6
click at [63, 69] on div "Huboo Vesiica Brand logistic@vesiica.com Principal Mi panel de control Listados…" at bounding box center [203, 95] width 406 height 197
drag, startPoint x: 107, startPoint y: 64, endPoint x: 36, endPoint y: 64, distance: 70.8
click at [39, 64] on div "Huboo Vesiica Brand logistic@vesiica.com Principal Mi panel de control Listados…" at bounding box center [203, 95] width 406 height 197
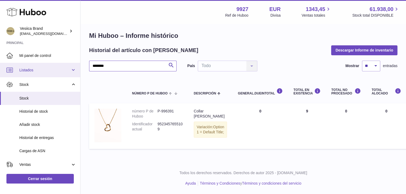
drag, startPoint x: 75, startPoint y: 62, endPoint x: 56, endPoint y: 63, distance: 19.6
click at [56, 63] on div "Huboo Vesiica Brand logistic@vesiica.com Principal Mi panel de control Listados…" at bounding box center [203, 95] width 406 height 197
paste input "text"
type input "****"
click at [108, 174] on p "Todos los derechos reservados. Derechos de autor 2025 - [DOMAIN_NAME]" at bounding box center [243, 172] width 317 height 5
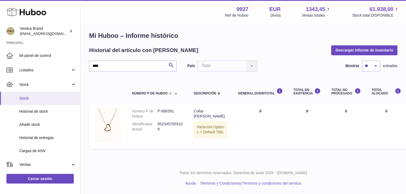
click at [31, 98] on span "Stock" at bounding box center [47, 98] width 57 height 5
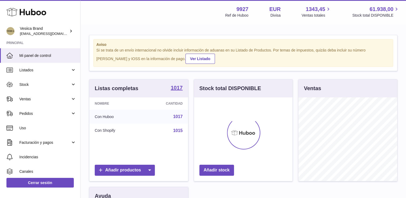
scroll to position [84, 99]
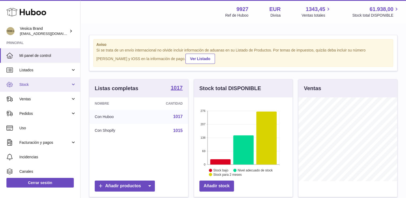
click at [29, 80] on link "Stock" at bounding box center [40, 84] width 80 height 14
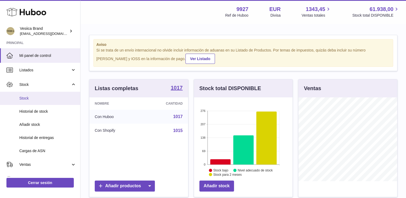
click at [29, 99] on span "Stock" at bounding box center [47, 98] width 57 height 5
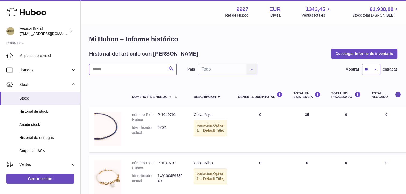
click at [126, 70] on input "text" at bounding box center [132, 69] width 87 height 11
paste input "****"
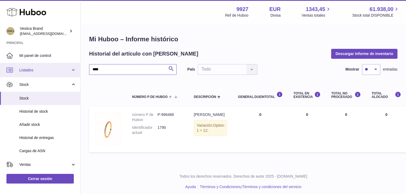
drag, startPoint x: 123, startPoint y: 68, endPoint x: 61, endPoint y: 68, distance: 62.0
click at [61, 68] on div "Huboo Vesiica Brand [EMAIL_ADDRESS][DOMAIN_NAME] Principal Mi panel de control …" at bounding box center [203, 98] width 406 height 197
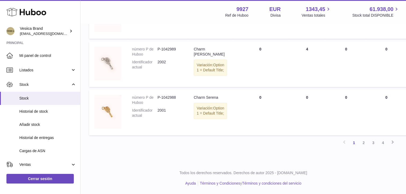
scroll to position [457, 0]
type input "*****"
click at [364, 142] on link "2" at bounding box center [364, 143] width 10 height 10
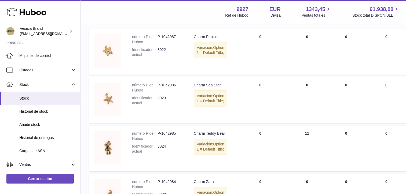
scroll to position [51, 0]
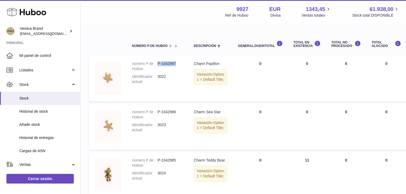
drag, startPoint x: 179, startPoint y: 64, endPoint x: 158, endPoint y: 63, distance: 20.7
click at [158, 63] on dd "P-1042987" at bounding box center [169, 66] width 25 height 10
drag, startPoint x: 158, startPoint y: 63, endPoint x: 162, endPoint y: 63, distance: 4.0
copy dd "P-1042987"
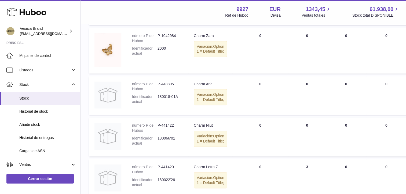
scroll to position [215, 0]
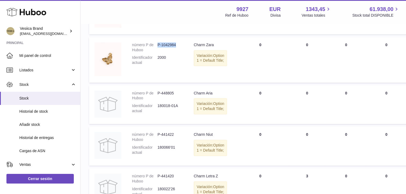
drag, startPoint x: 176, startPoint y: 45, endPoint x: 158, endPoint y: 46, distance: 18.5
click at [158, 46] on dd "P-1042984" at bounding box center [169, 47] width 25 height 10
drag, startPoint x: 158, startPoint y: 46, endPoint x: 161, endPoint y: 46, distance: 3.2
copy dd "P-1042984"
click at [40, 69] on span "Listados" at bounding box center [44, 70] width 51 height 5
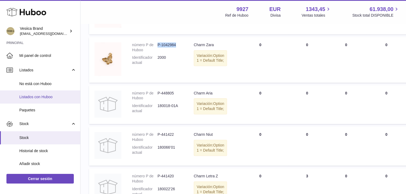
click at [39, 98] on span "Listados con Huboo" at bounding box center [47, 96] width 57 height 5
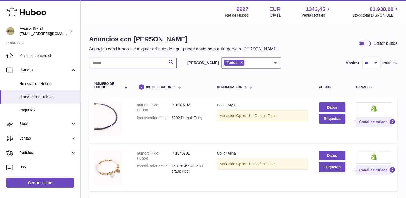
click at [117, 61] on input "text" at bounding box center [132, 63] width 87 height 11
paste input "*********"
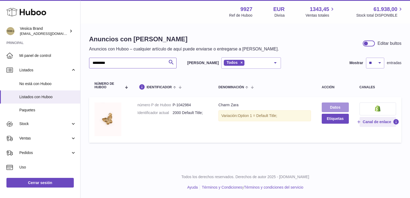
type input "*********"
click at [327, 104] on link "Datos" at bounding box center [335, 107] width 27 height 10
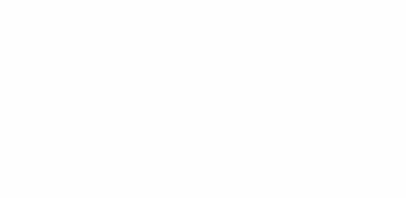
select select "***"
select select "****"
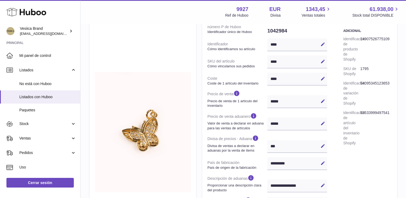
scroll to position [80, 0]
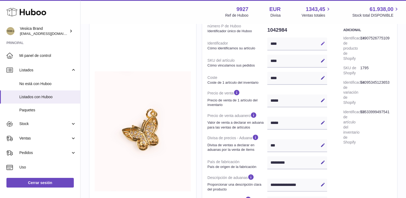
click at [321, 46] on icon at bounding box center [322, 43] width 5 height 5
drag, startPoint x: 288, startPoint y: 45, endPoint x: 241, endPoint y: 45, distance: 46.1
click at [241, 45] on dl "número P de Huboo Identificador único de Huboo 1042984 Identificador Cómo ident…" at bounding box center [267, 135] width 120 height 229
type input "****"
click at [324, 45] on icon at bounding box center [322, 43] width 5 height 5
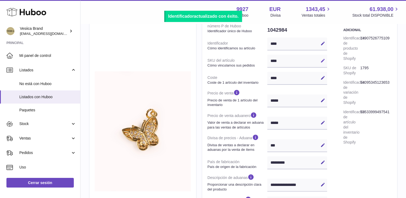
click at [324, 61] on icon at bounding box center [322, 60] width 5 height 5
click at [203, 58] on div "**********" at bounding box center [300, 137] width 196 height 340
type input "****"
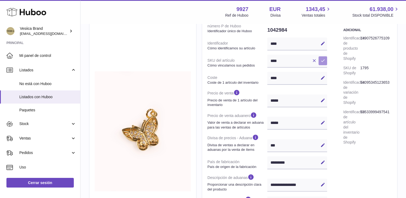
click at [323, 58] on icon at bounding box center [322, 60] width 5 height 5
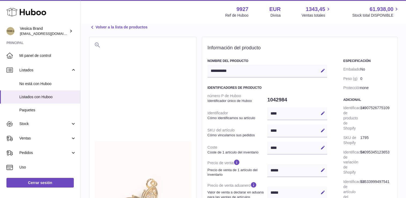
scroll to position [0, 0]
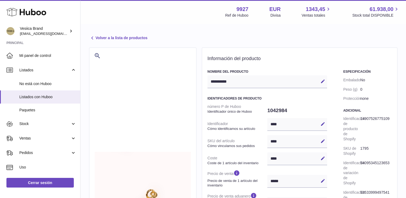
click at [100, 37] on link "Volver a la lista de productos" at bounding box center [118, 38] width 58 height 6
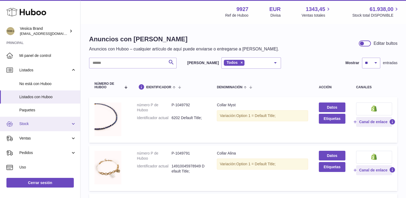
click at [36, 123] on span "Stock" at bounding box center [44, 123] width 51 height 5
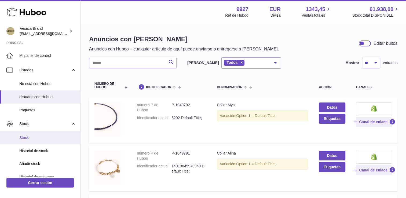
click at [30, 138] on span "Stock" at bounding box center [47, 137] width 57 height 5
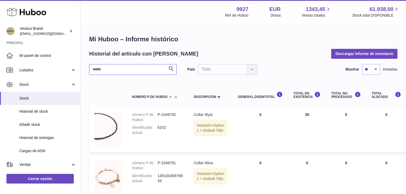
click at [117, 69] on input "text" at bounding box center [132, 69] width 87 height 11
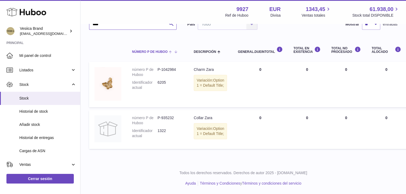
scroll to position [48, 0]
type input "****"
